Goal: Answer question/provide support

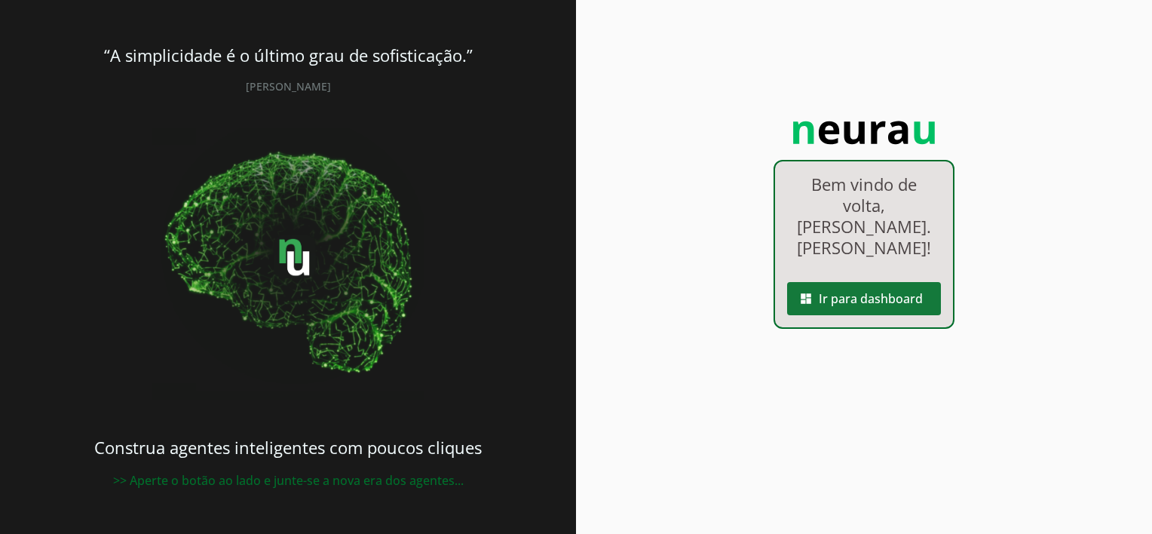
click at [866, 281] on span at bounding box center [864, 299] width 154 height 36
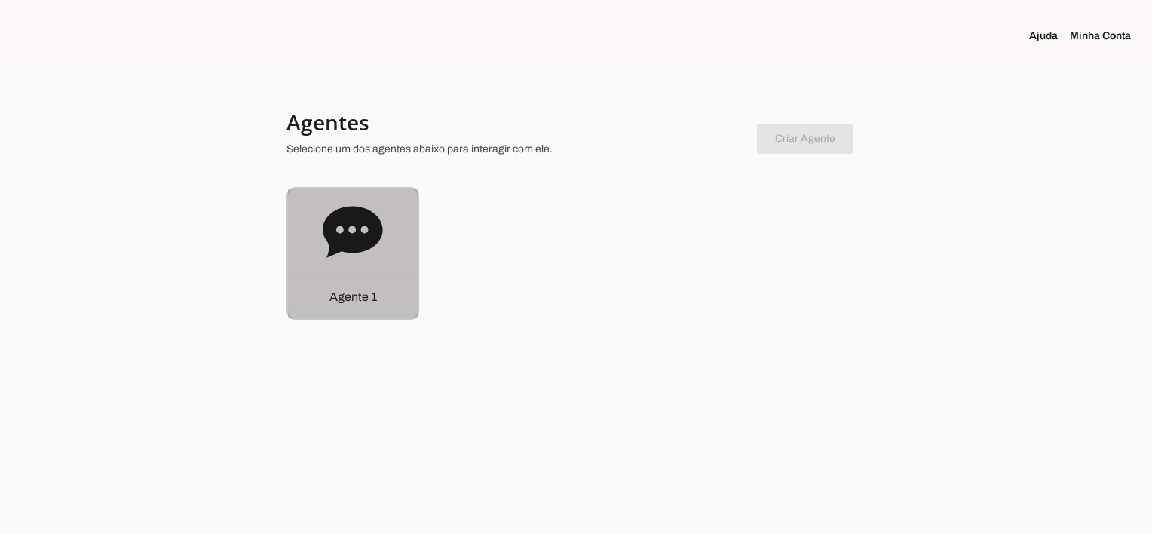
click at [341, 244] on icon at bounding box center [353, 231] width 60 height 51
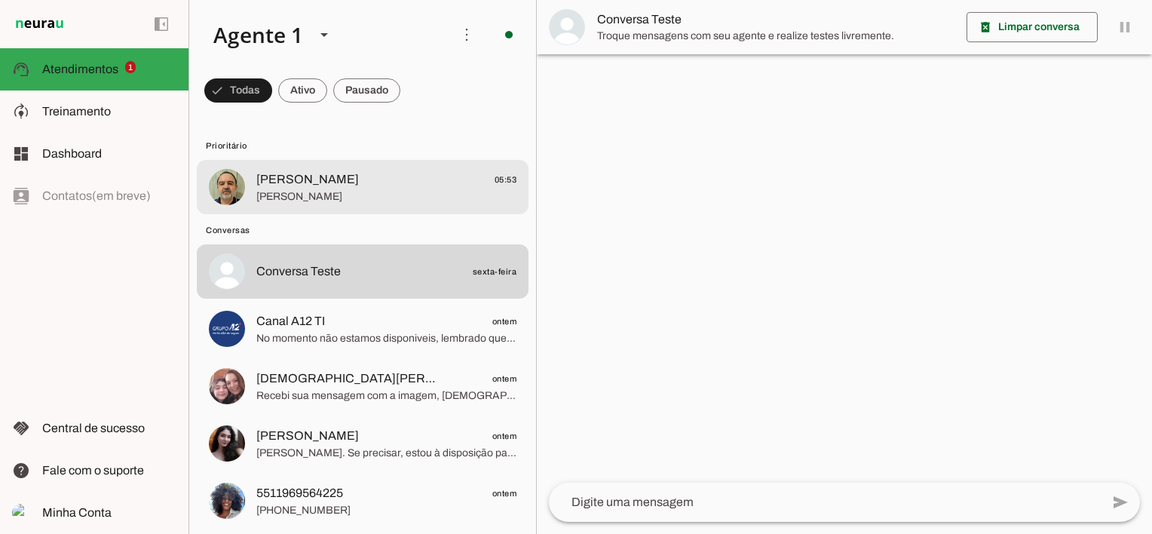
click at [309, 192] on span "[PERSON_NAME]" at bounding box center [386, 196] width 260 height 15
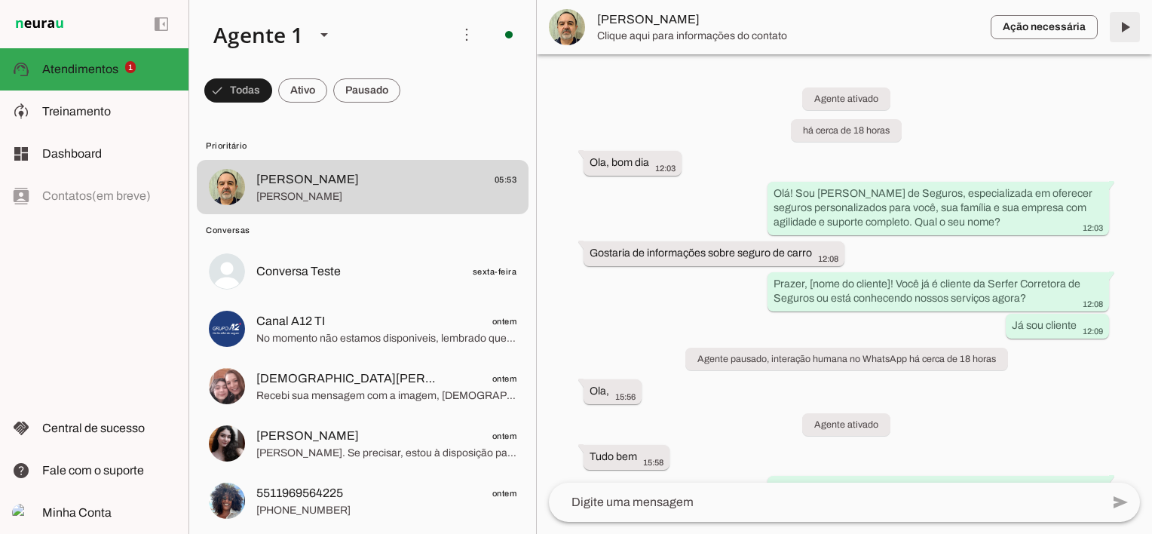
click at [1127, 26] on span at bounding box center [1125, 27] width 36 height 36
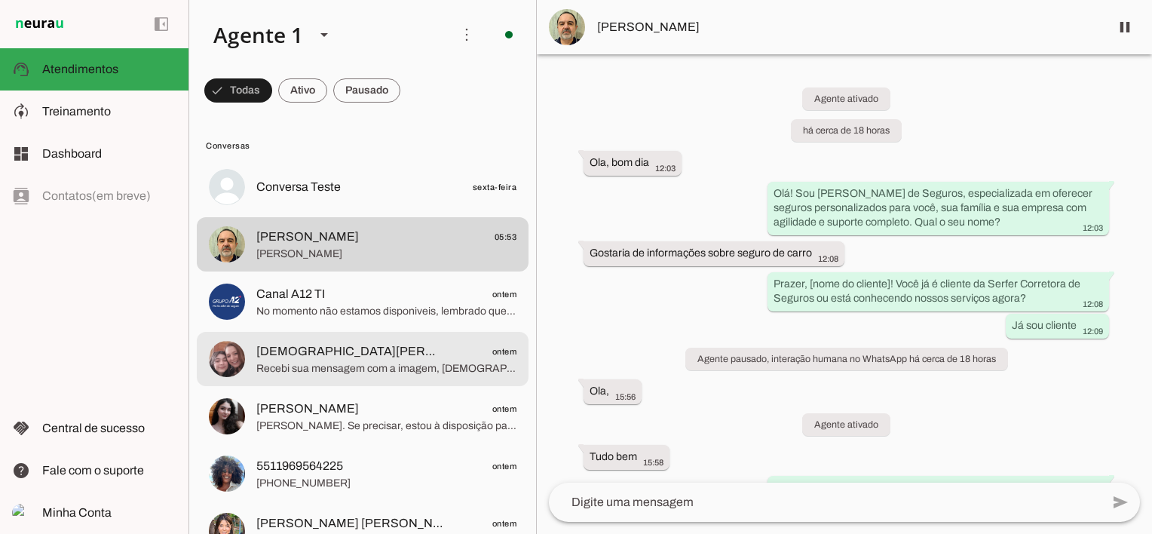
click at [369, 354] on span "[DEMOGRAPHIC_DATA][PERSON_NAME] ontem" at bounding box center [386, 351] width 260 height 19
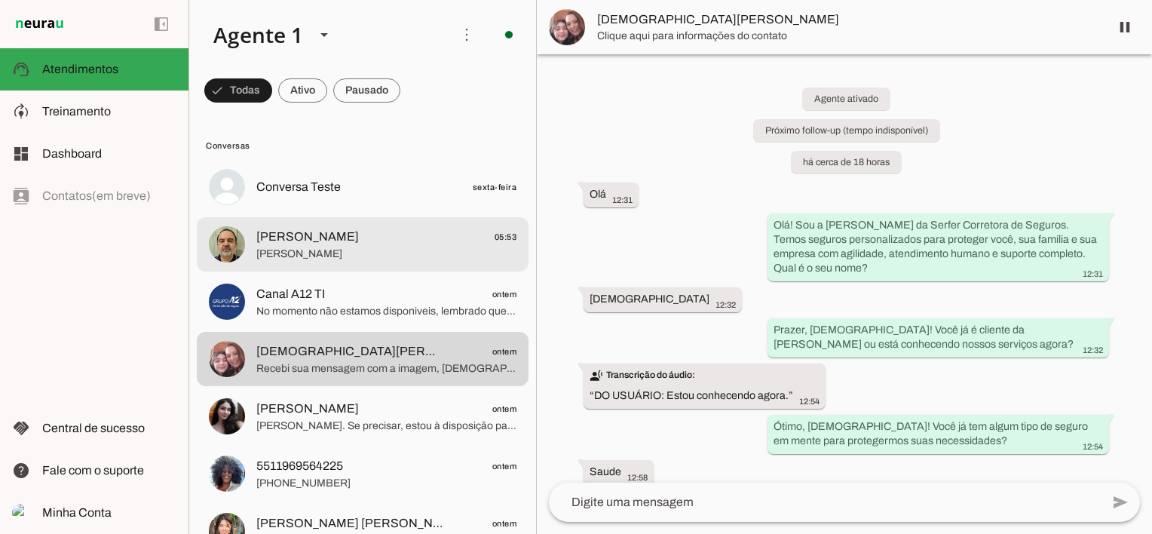
click at [373, 236] on span "[PERSON_NAME] 05:53" at bounding box center [386, 237] width 260 height 19
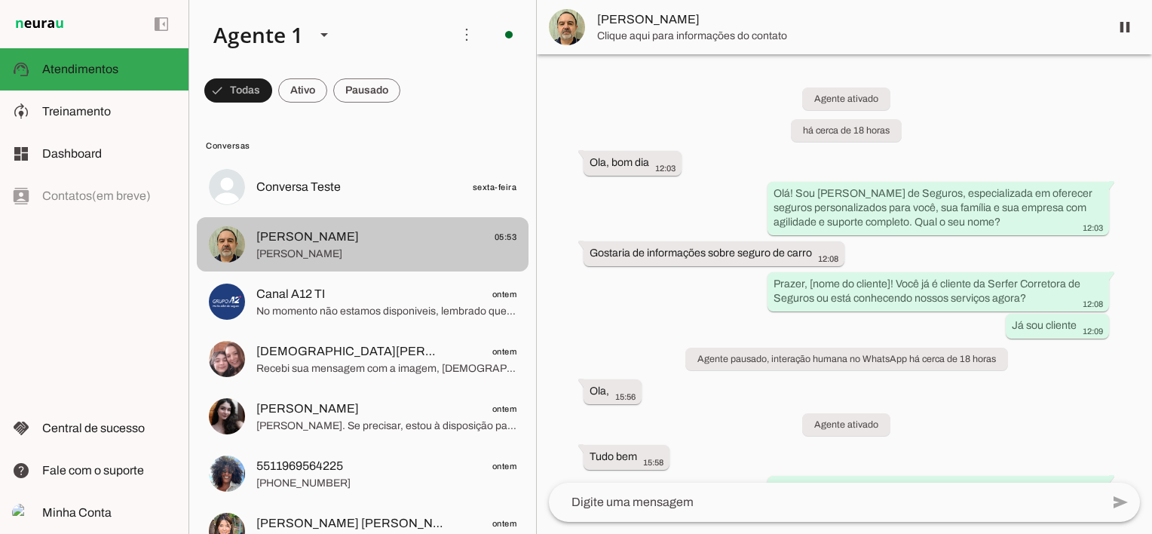
scroll to position [4953, 0]
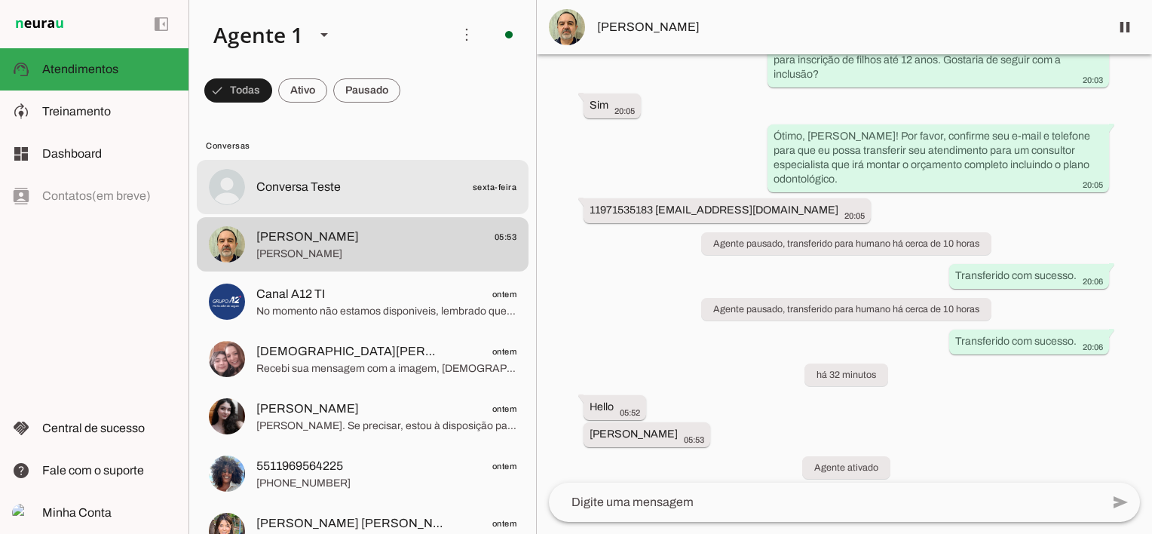
click at [373, 190] on span "Conversa Teste sexta-feira" at bounding box center [386, 187] width 260 height 19
